Goal: Task Accomplishment & Management: Manage account settings

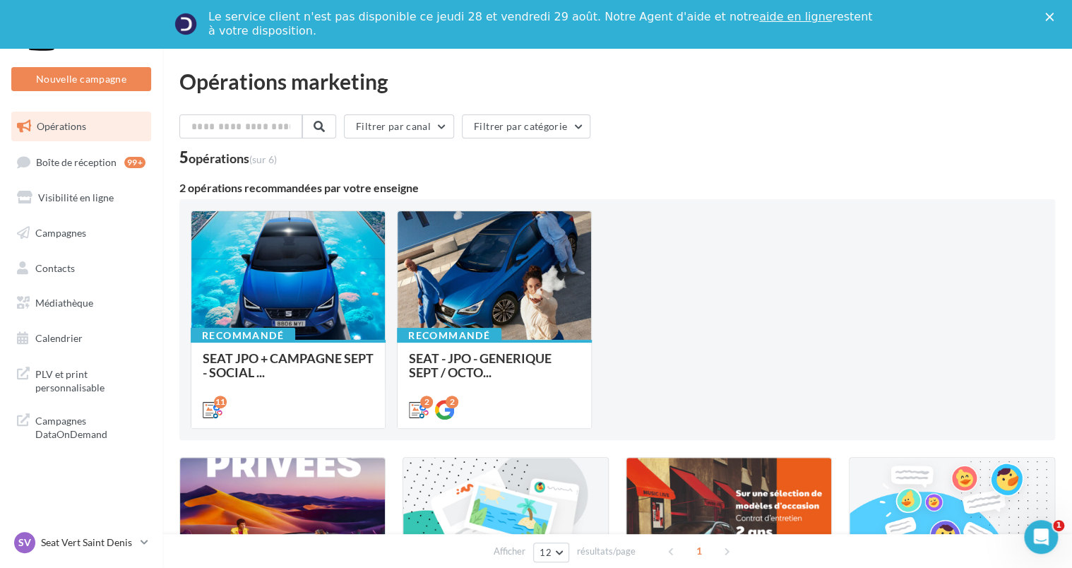
drag, startPoint x: 88, startPoint y: 526, endPoint x: 80, endPoint y: 534, distance: 12.0
click at [88, 526] on nav "Nouvelle campagne Nouvelle campagne Opérations Boîte de réception 99+ Visibilit…" at bounding box center [81, 284] width 162 height 568
click at [77, 535] on p "Seat Vert Saint Denis" at bounding box center [88, 542] width 94 height 14
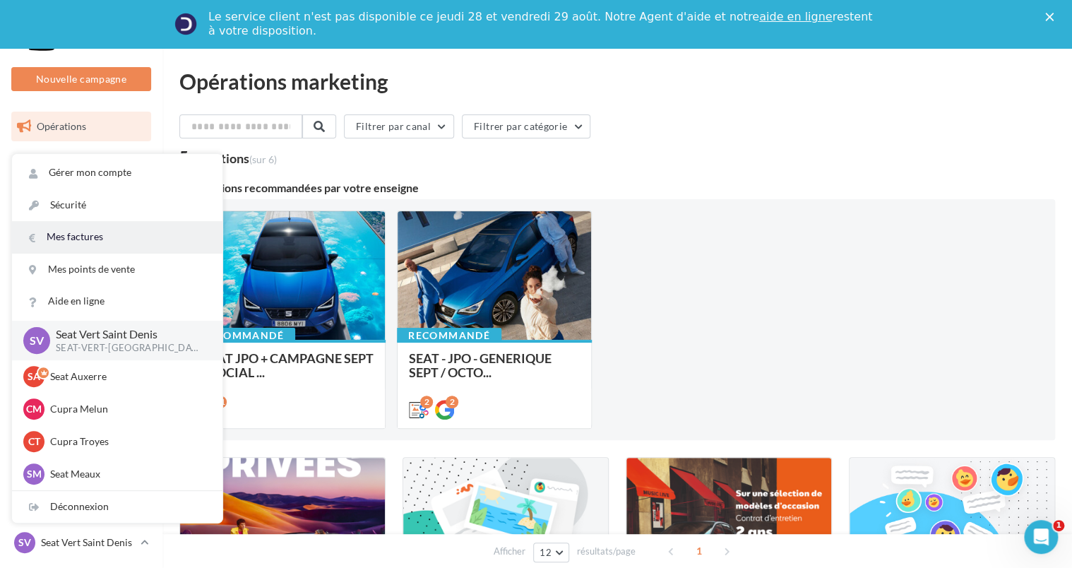
click at [78, 241] on link "Mes factures" at bounding box center [117, 237] width 210 height 32
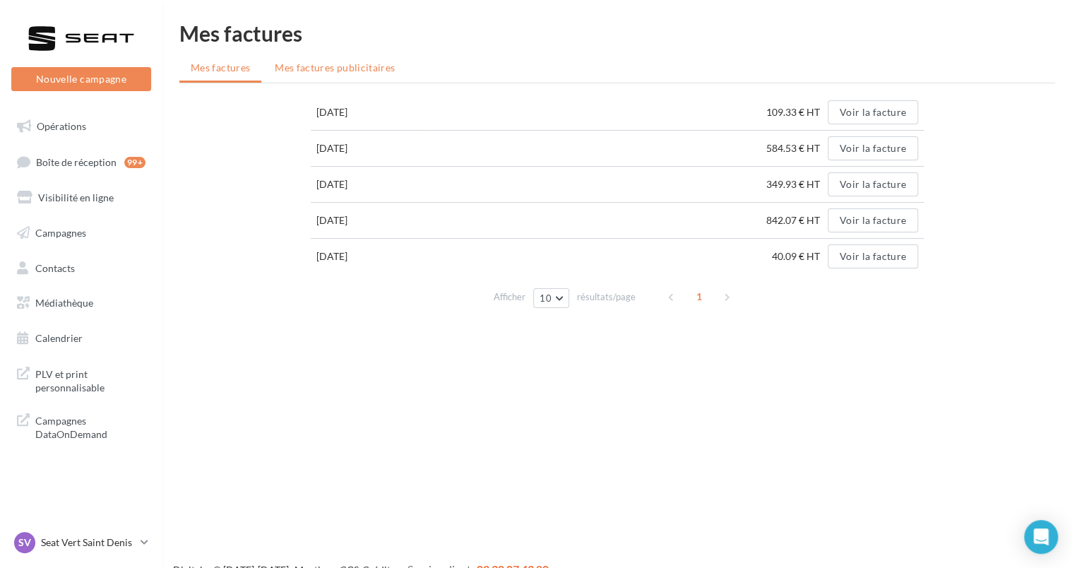
click at [311, 74] on li "Mes factures publicitaires" at bounding box center [334, 67] width 143 height 25
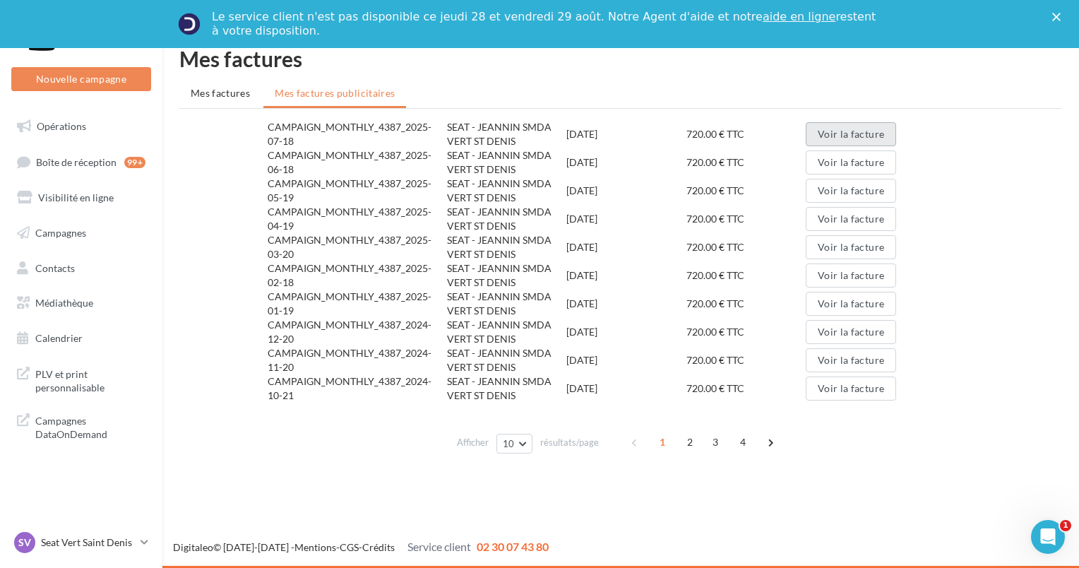
click at [843, 129] on button "Voir la facture" at bounding box center [851, 134] width 90 height 24
click at [91, 535] on p "Seat Vert Saint Denis" at bounding box center [88, 542] width 94 height 14
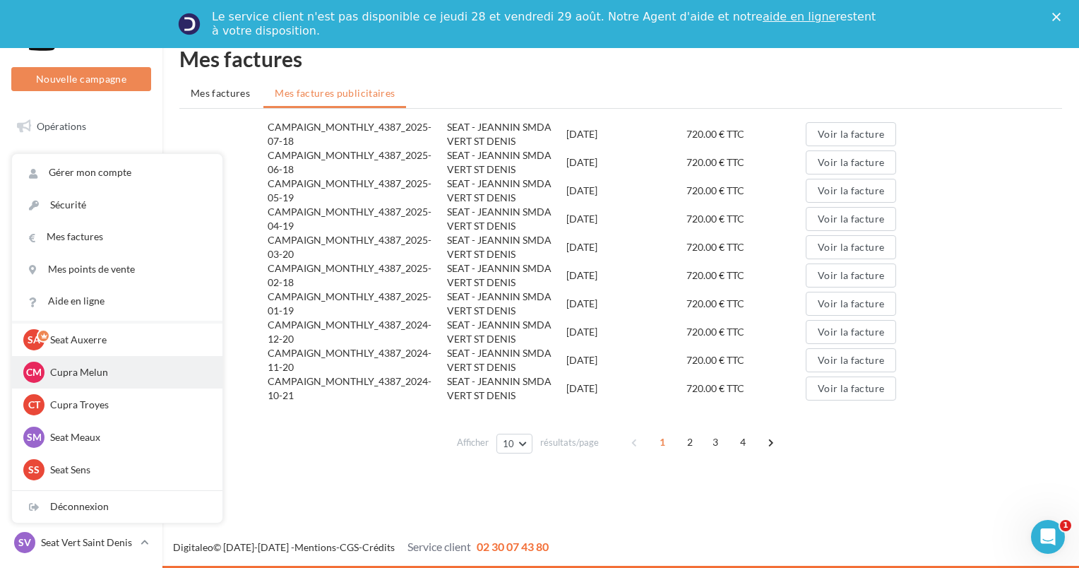
scroll to position [71, 0]
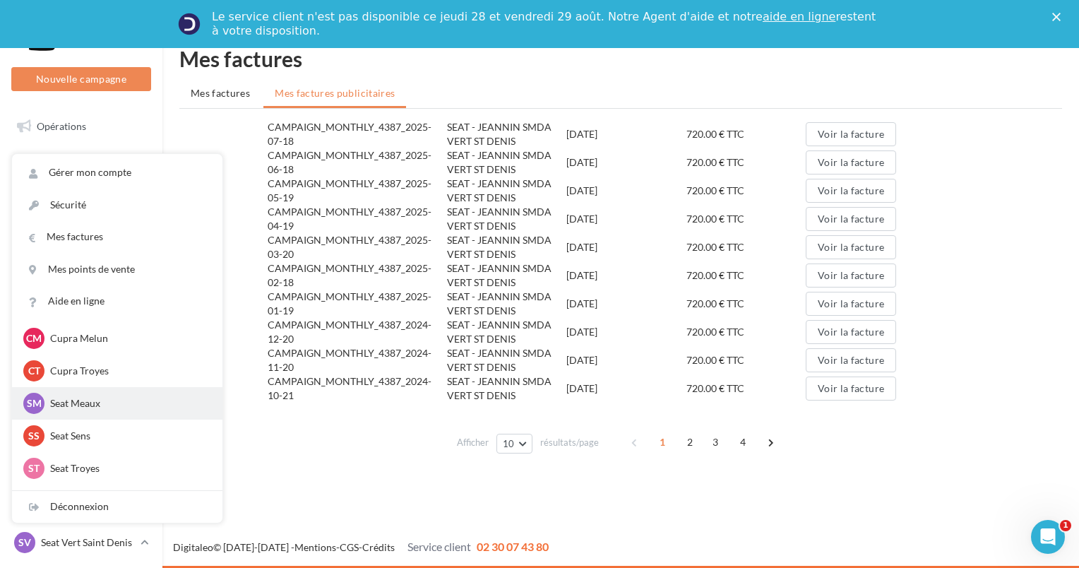
click at [45, 401] on div "SM Seat Meaux SEAT-MEAUX" at bounding box center [117, 403] width 188 height 21
